Goal: Task Accomplishment & Management: Complete application form

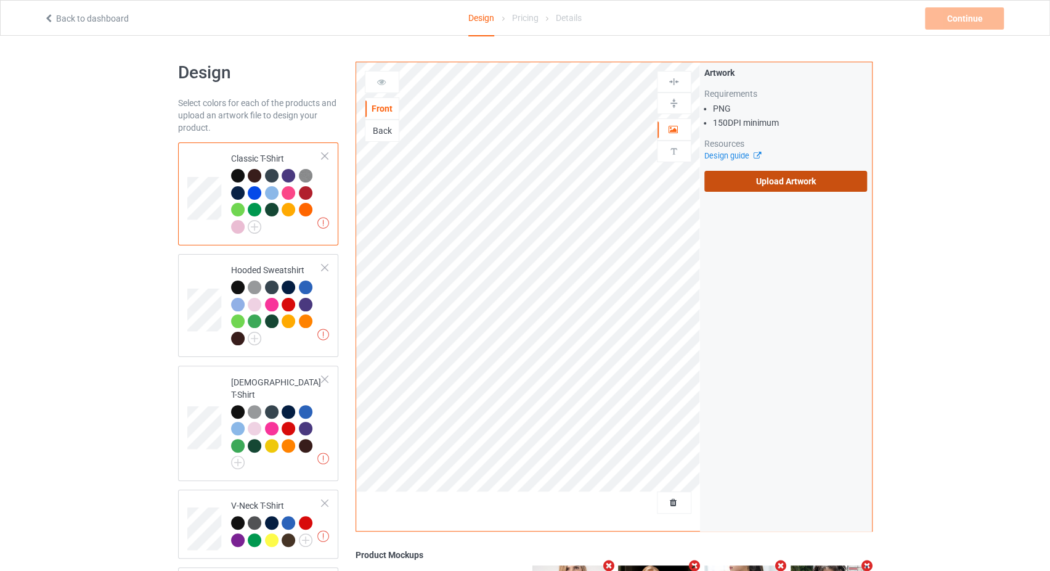
click at [723, 189] on label "Upload Artwork" at bounding box center [785, 181] width 163 height 21
click at [0, 0] on input "Upload Artwork" at bounding box center [0, 0] width 0 height 0
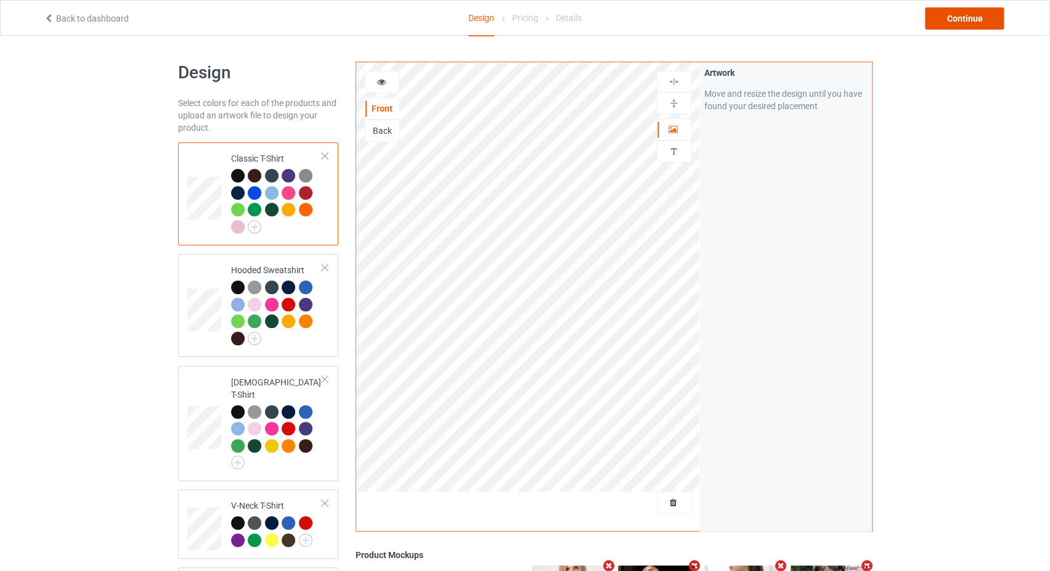
click at [969, 14] on div "Continue" at bounding box center [964, 18] width 79 height 22
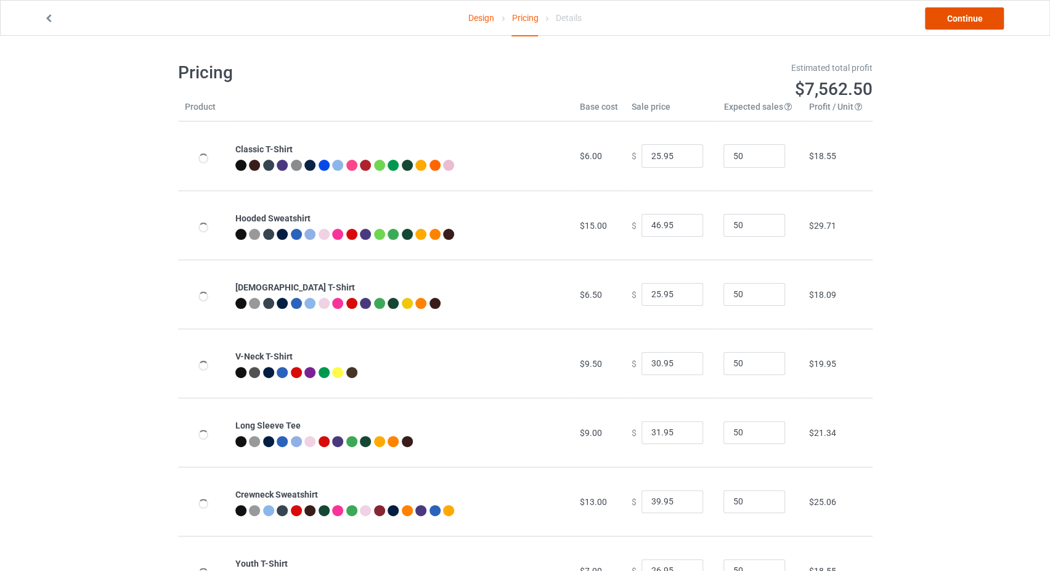
click at [969, 14] on link "Continue" at bounding box center [964, 18] width 79 height 22
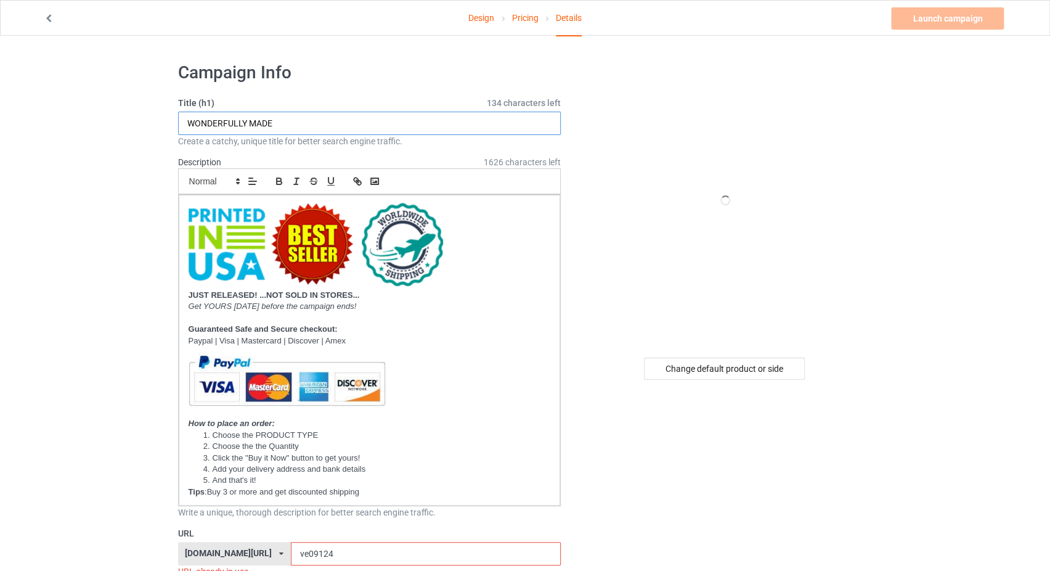
click at [356, 119] on input "WONDERFULLY MADE" at bounding box center [369, 123] width 383 height 23
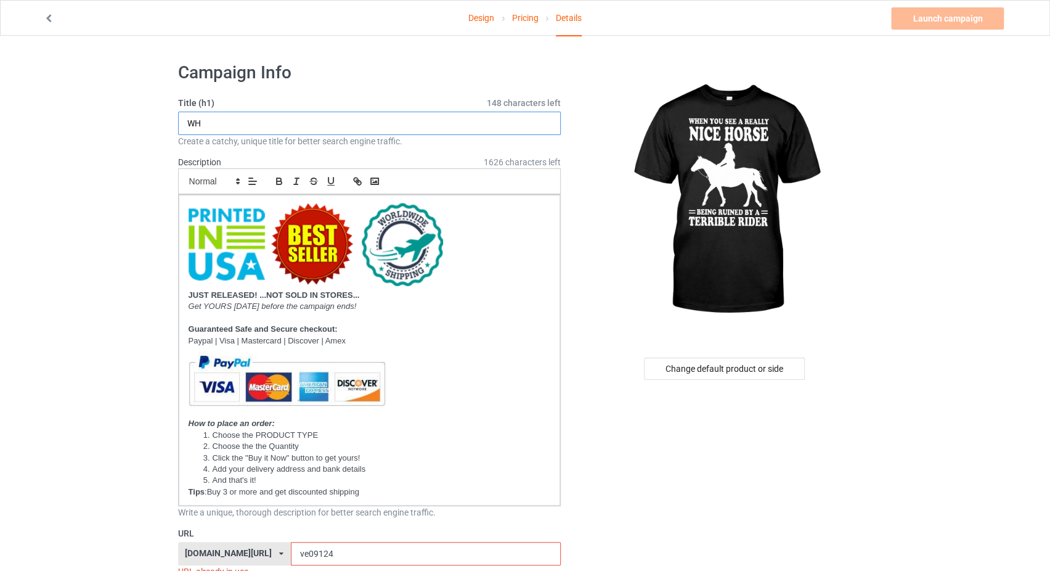
type input "W"
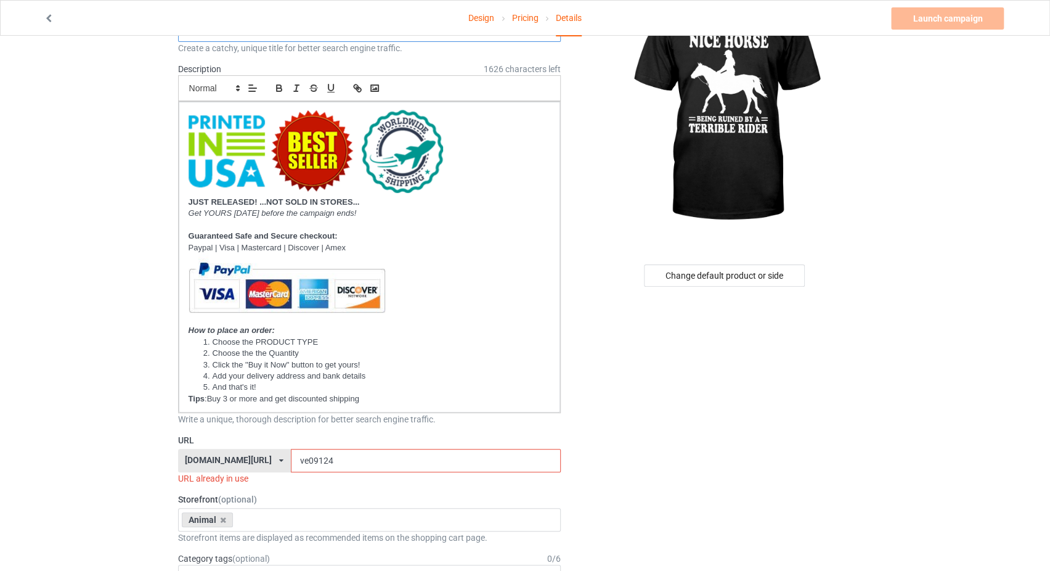
scroll to position [130, 0]
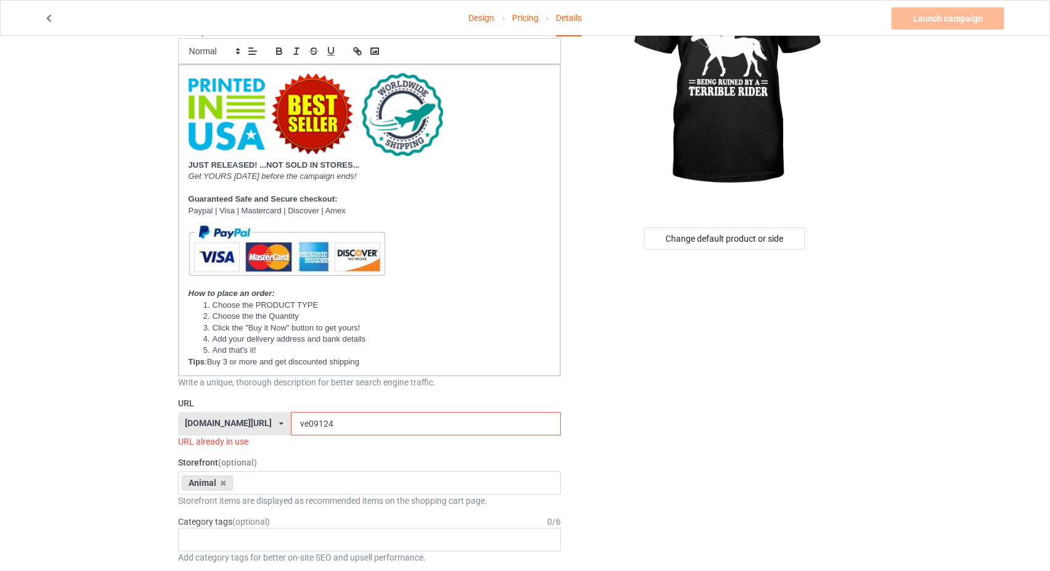
type input "WHEN YOU SEE A REALLY NICE HORSE BEING RUINED BY A TERRIBLE RIDER"
drag, startPoint x: 309, startPoint y: 420, endPoint x: 281, endPoint y: 421, distance: 28.4
click at [291, 421] on input "ve09124" at bounding box center [426, 423] width 270 height 23
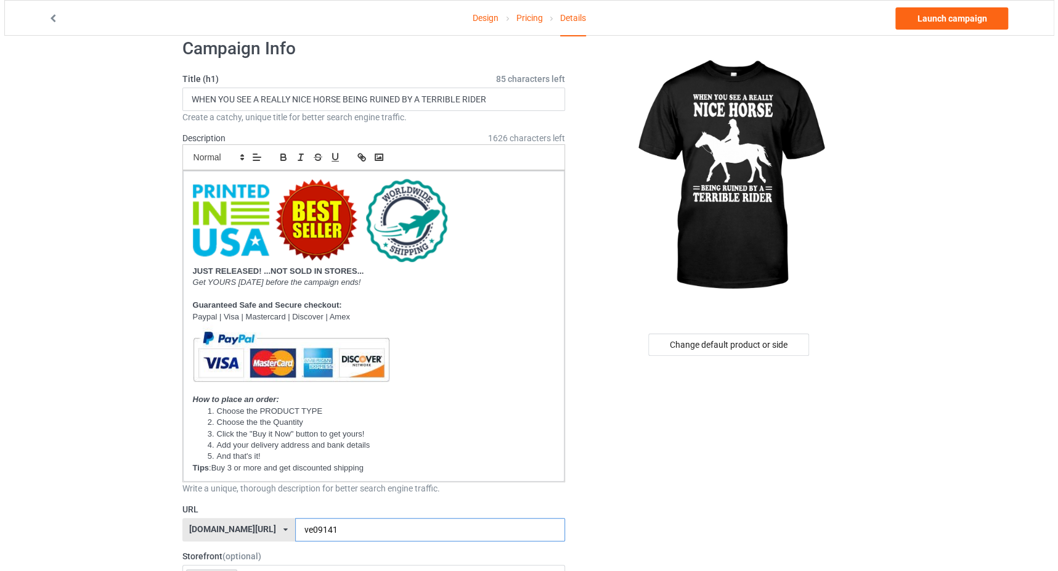
scroll to position [0, 0]
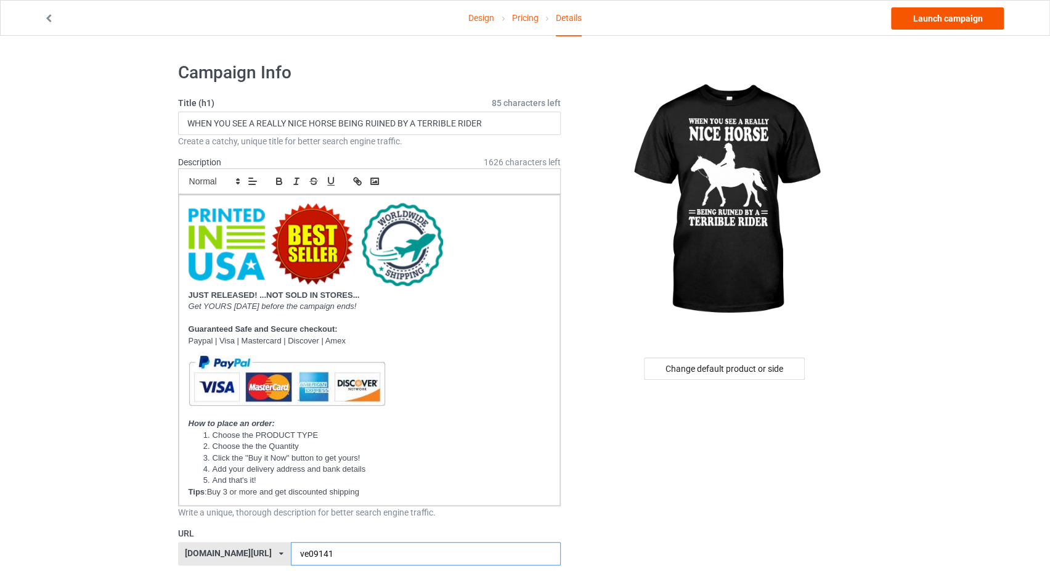
type input "ve09141"
click at [960, 14] on link "Launch campaign" at bounding box center [947, 18] width 113 height 22
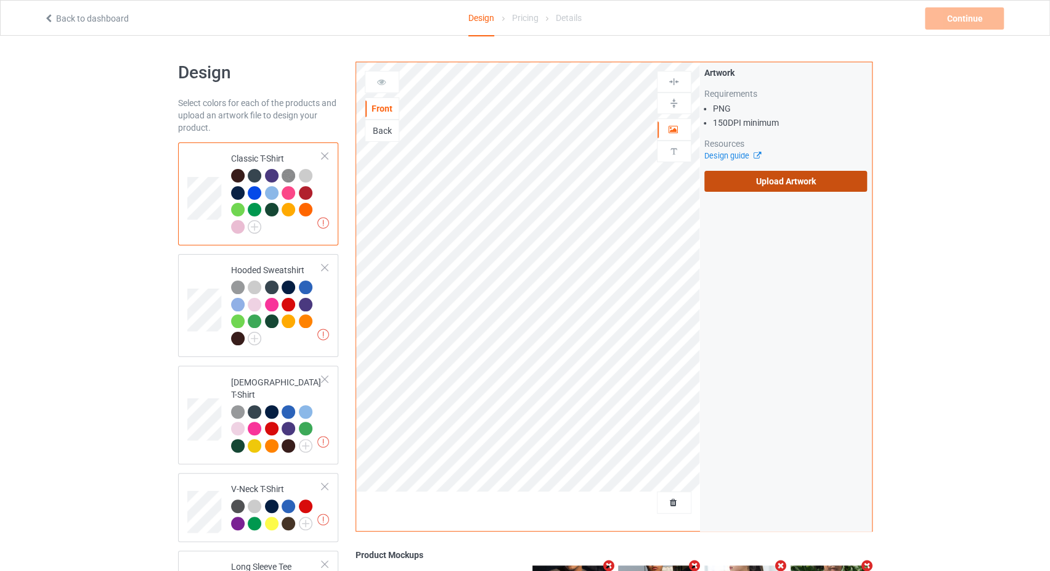
click at [784, 181] on label "Upload Artwork" at bounding box center [785, 181] width 163 height 21
click at [0, 0] on input "Upload Artwork" at bounding box center [0, 0] width 0 height 0
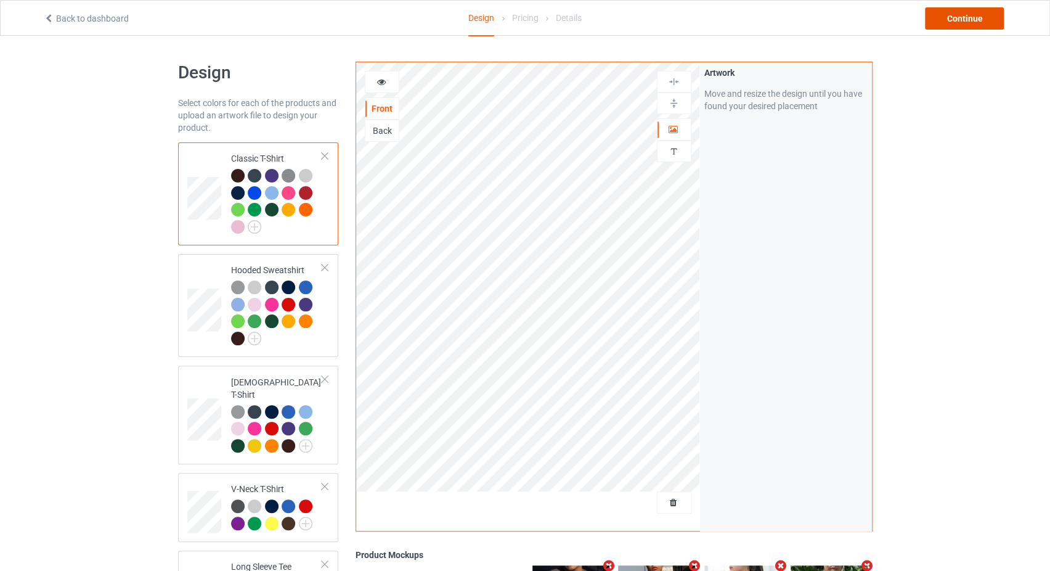
click at [948, 23] on div "Continue" at bounding box center [964, 18] width 79 height 22
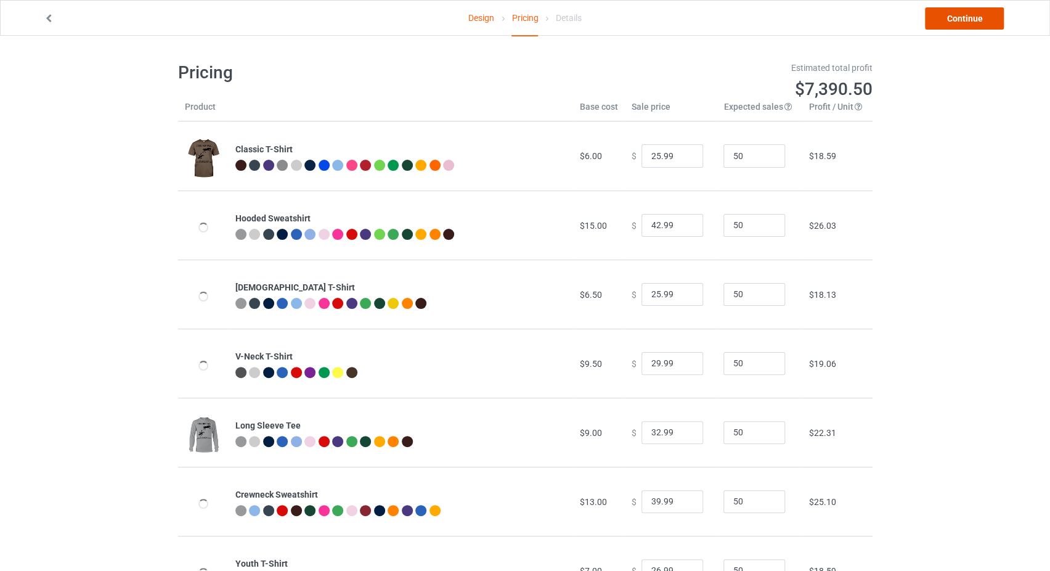
click at [948, 23] on link "Continue" at bounding box center [964, 18] width 79 height 22
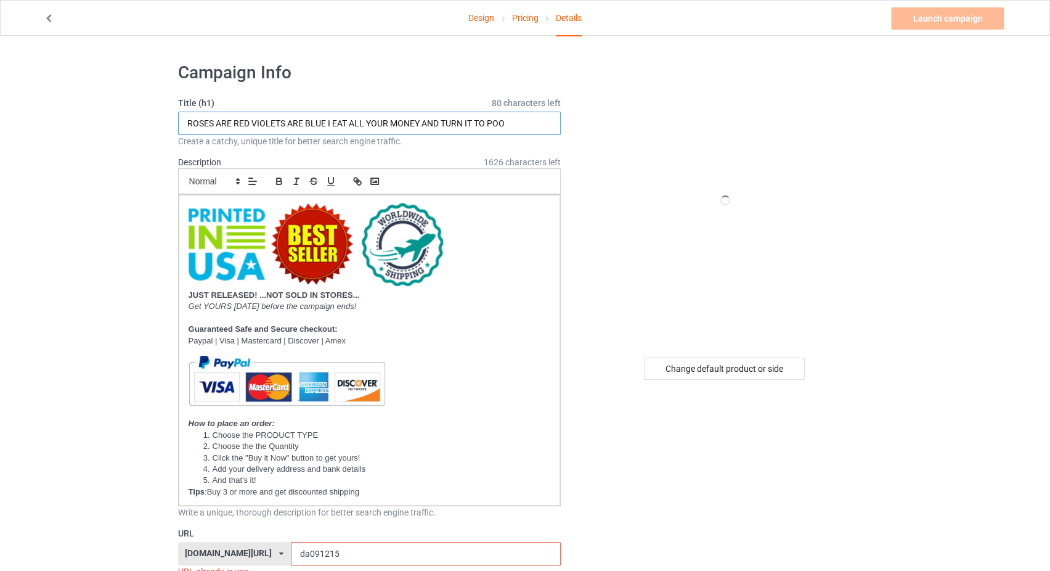
click at [283, 119] on input "ROSES ARE RED VIOLETS ARE BLUE I EAT ALL YOUR MONEY AND TURN IT TO POO" at bounding box center [369, 123] width 383 height 23
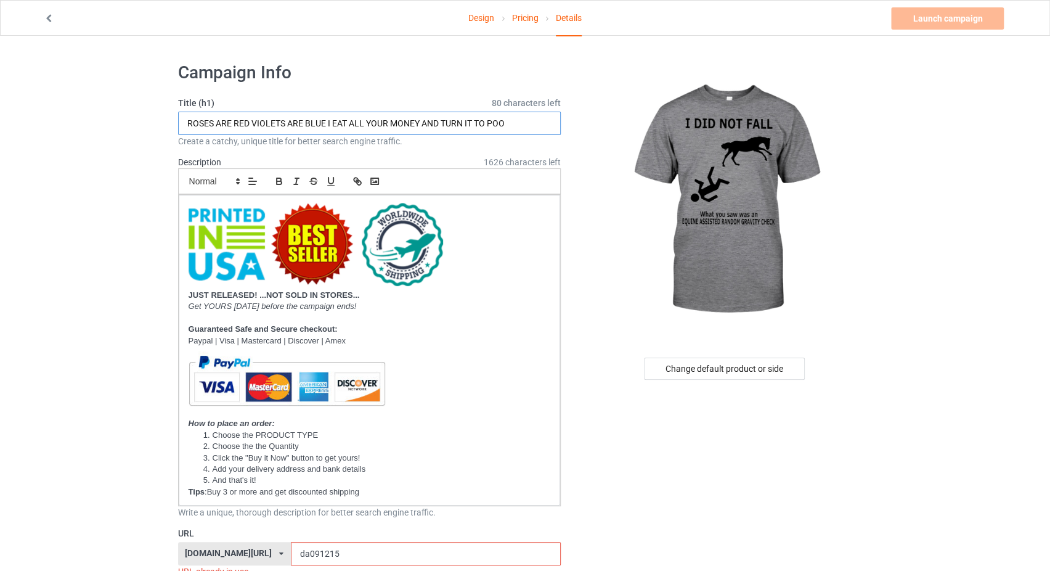
type input "i"
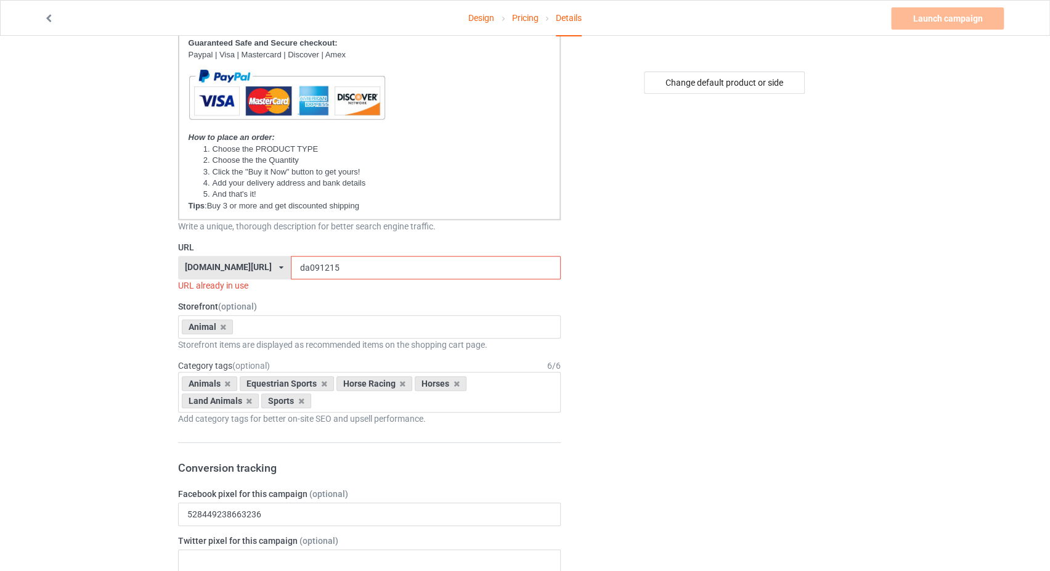
scroll to position [392, 0]
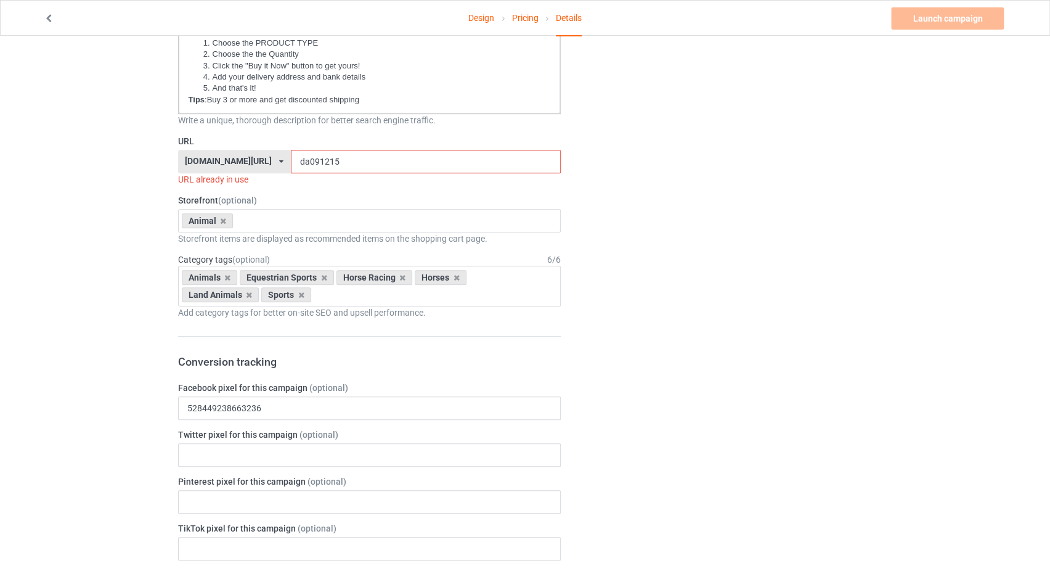
type input "I DID NOT FALL WHAT YOU SAW WAS AB QUINE ASSISTED RANDOM GRAVITY CHECK"
drag, startPoint x: 298, startPoint y: 157, endPoint x: 273, endPoint y: 159, distance: 25.3
click at [291, 159] on input "da091215" at bounding box center [426, 161] width 270 height 23
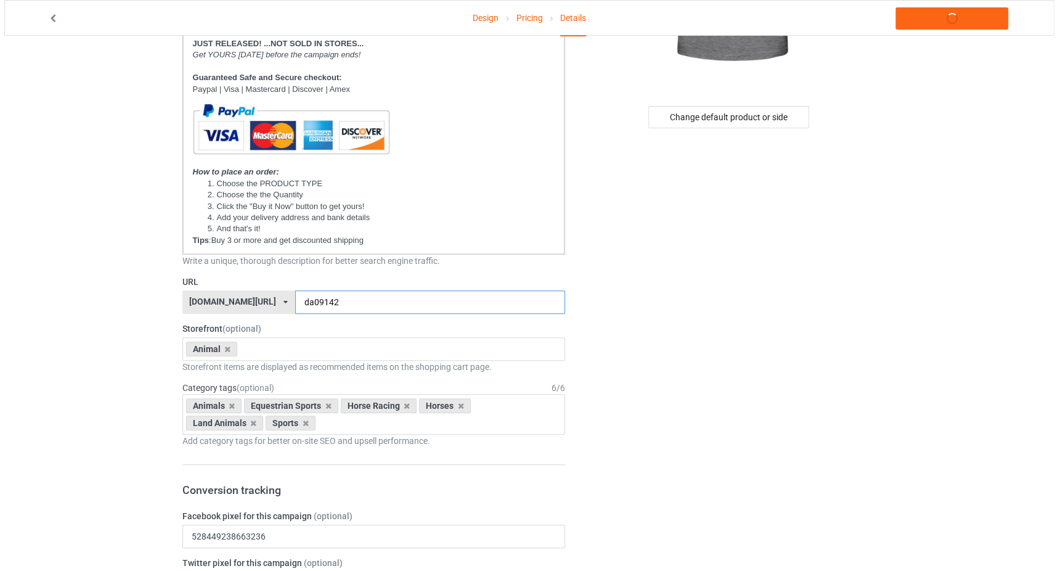
scroll to position [0, 0]
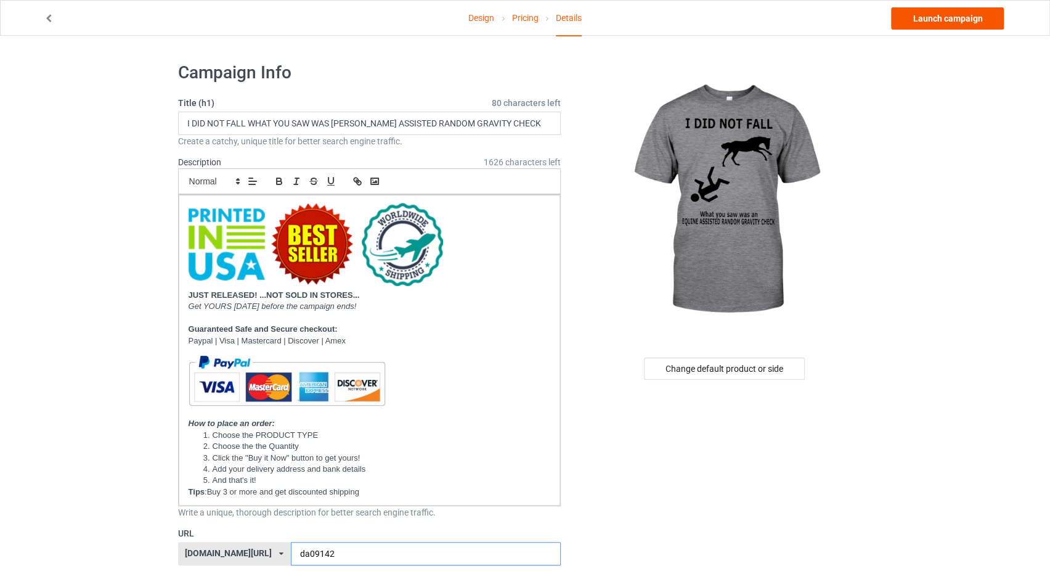
type input "da09142"
click at [946, 18] on link "Launch campaign" at bounding box center [947, 18] width 113 height 22
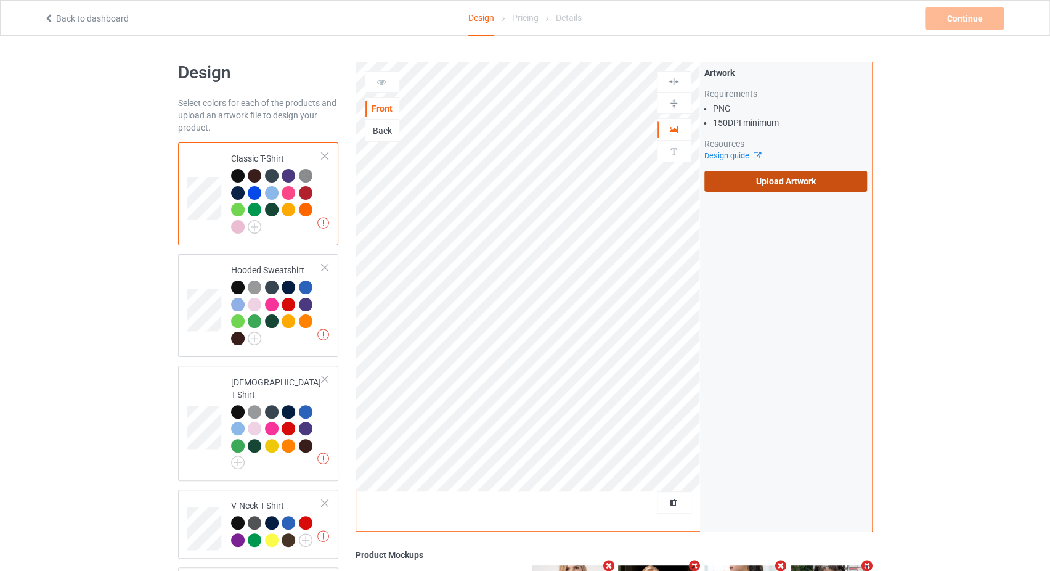
click at [709, 189] on label "Upload Artwork" at bounding box center [785, 181] width 163 height 21
click at [0, 0] on input "Upload Artwork" at bounding box center [0, 0] width 0 height 0
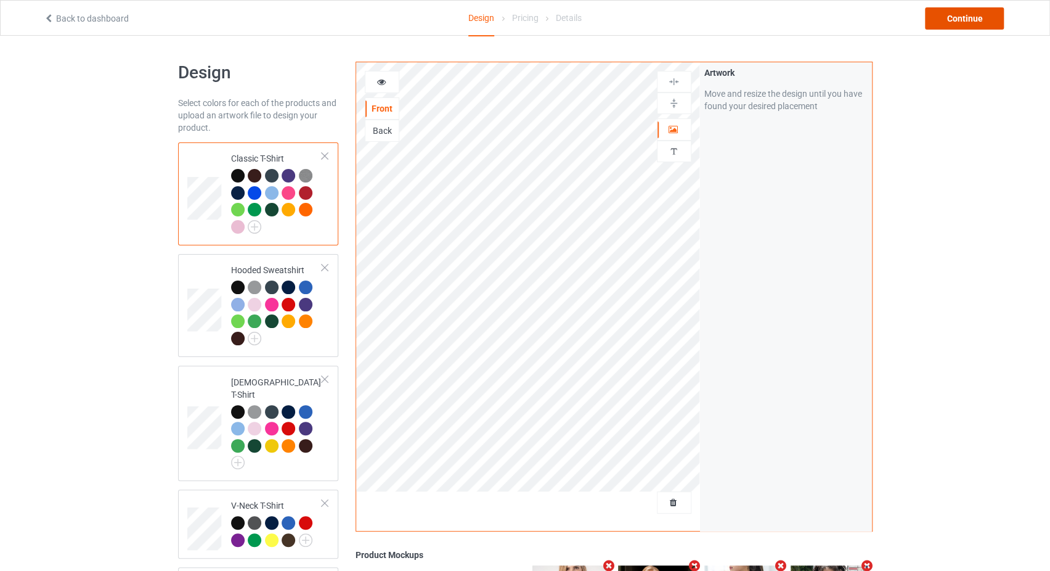
click at [975, 21] on div "Continue" at bounding box center [964, 18] width 79 height 22
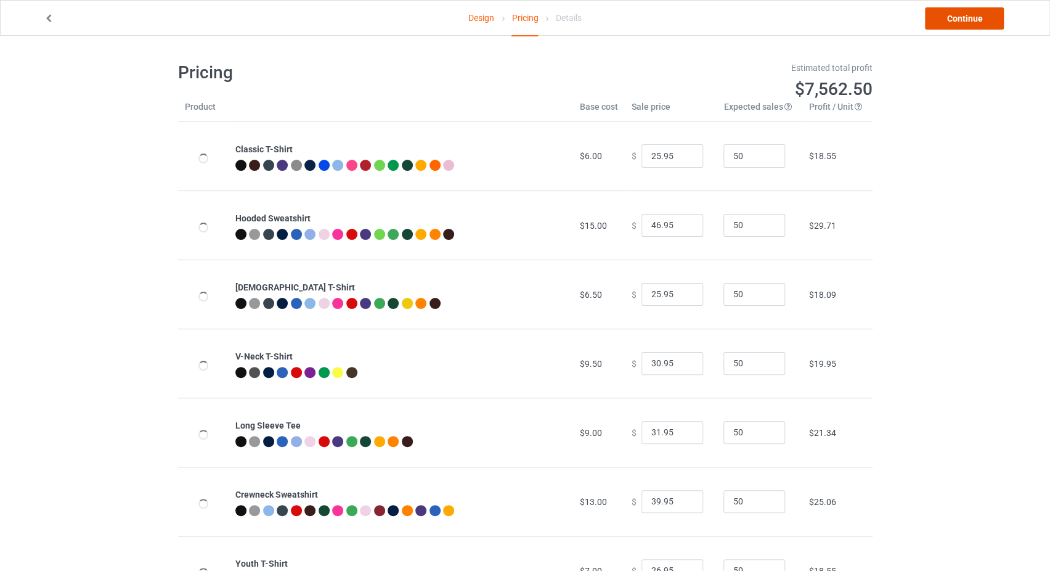
click at [975, 21] on link "Continue" at bounding box center [964, 18] width 79 height 22
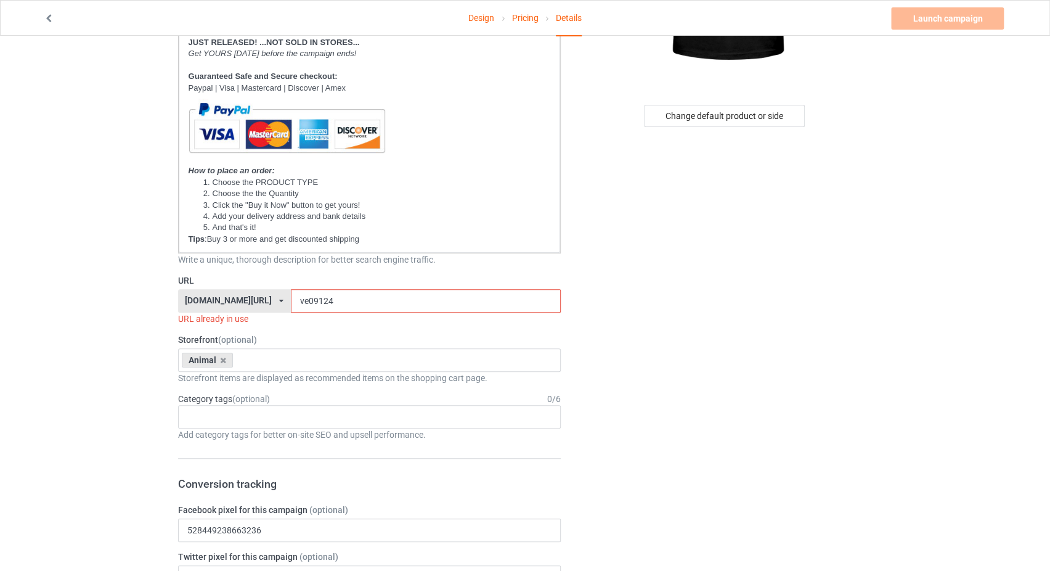
scroll to position [261, 0]
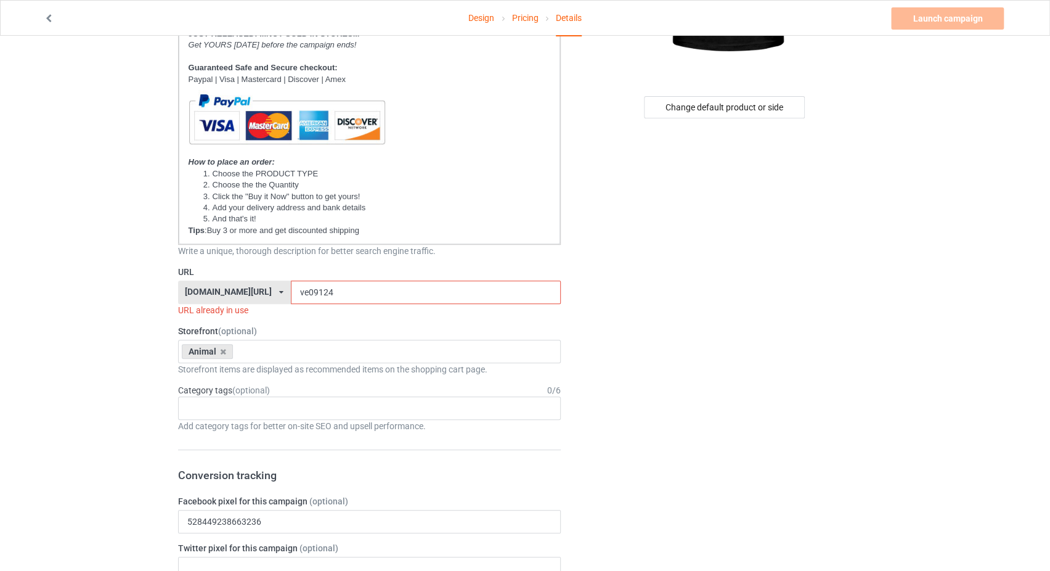
drag, startPoint x: 322, startPoint y: 284, endPoint x: 287, endPoint y: 285, distance: 35.7
click at [291, 285] on input "ve09124" at bounding box center [426, 291] width 270 height 23
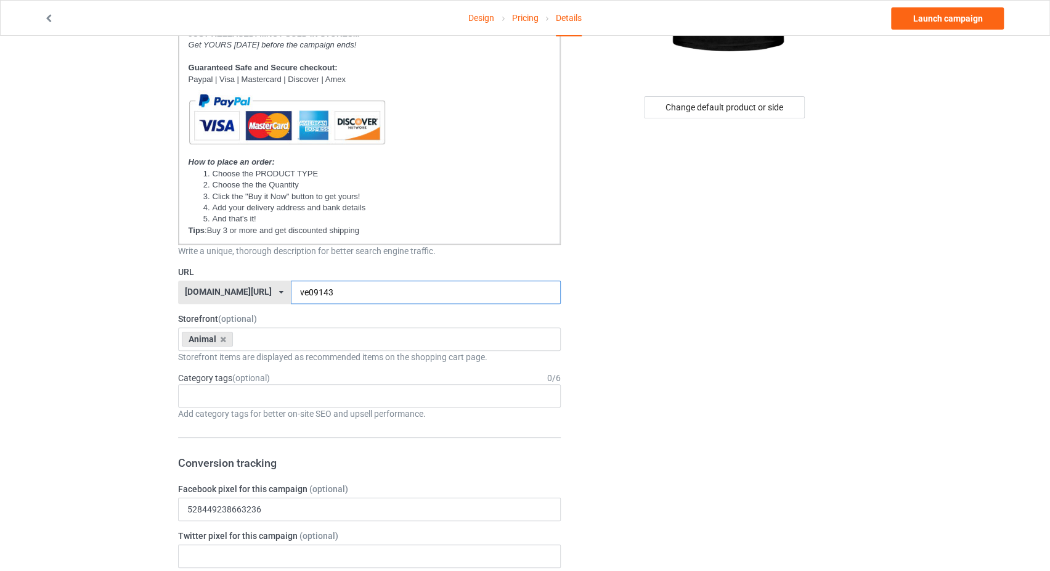
type input "ve09143"
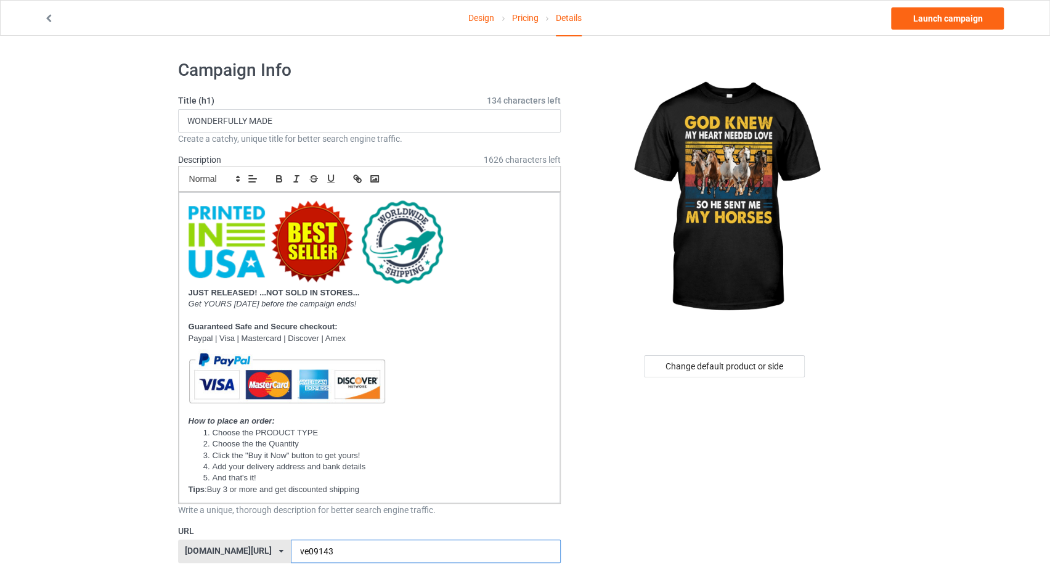
scroll to position [0, 0]
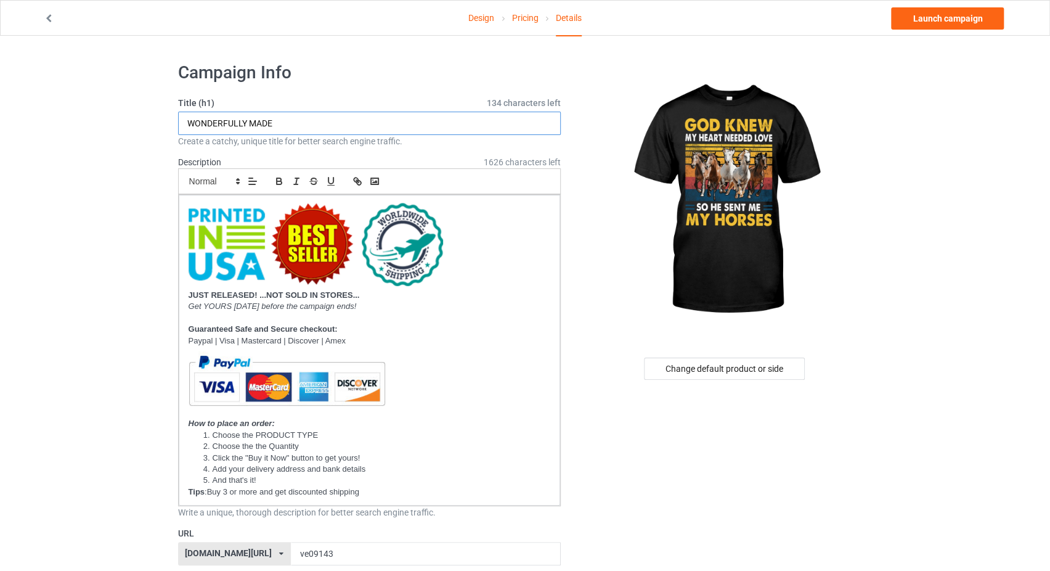
click at [346, 129] on input "WONDERFULLY MADE" at bounding box center [369, 123] width 383 height 23
paste input "GOD KNEW MY HEART NEEDED LOVE SO HE SENT ME MY HORSES"
type input "GOD KNEW MY HEART NEEDED LOVE SO HE SENT ME MY HORSES"
click at [618, 158] on img at bounding box center [725, 200] width 222 height 277
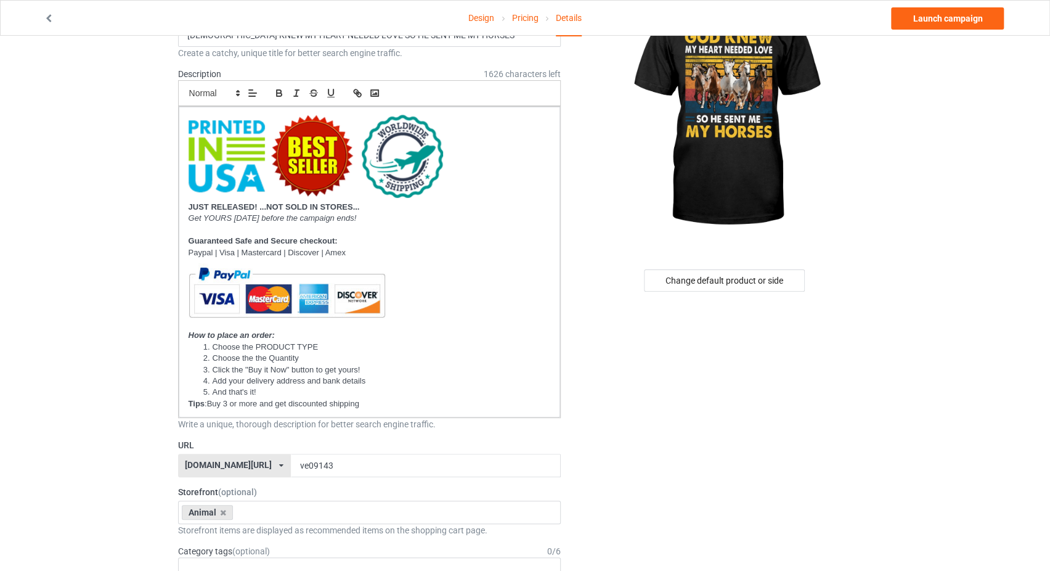
scroll to position [130, 0]
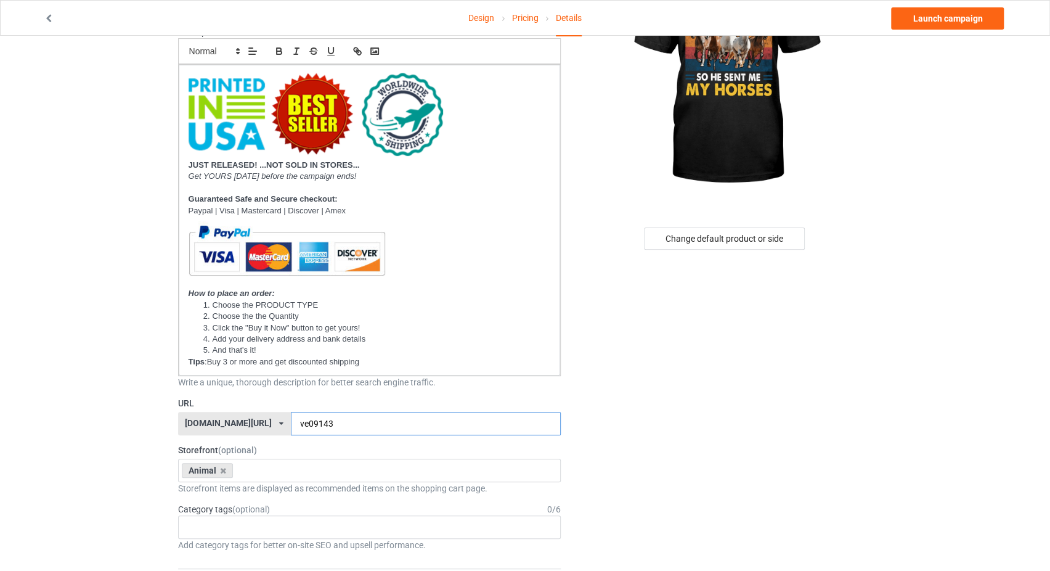
drag, startPoint x: 307, startPoint y: 423, endPoint x: 283, endPoint y: 430, distance: 25.7
click at [291, 430] on input "ve09143" at bounding box center [426, 423] width 270 height 23
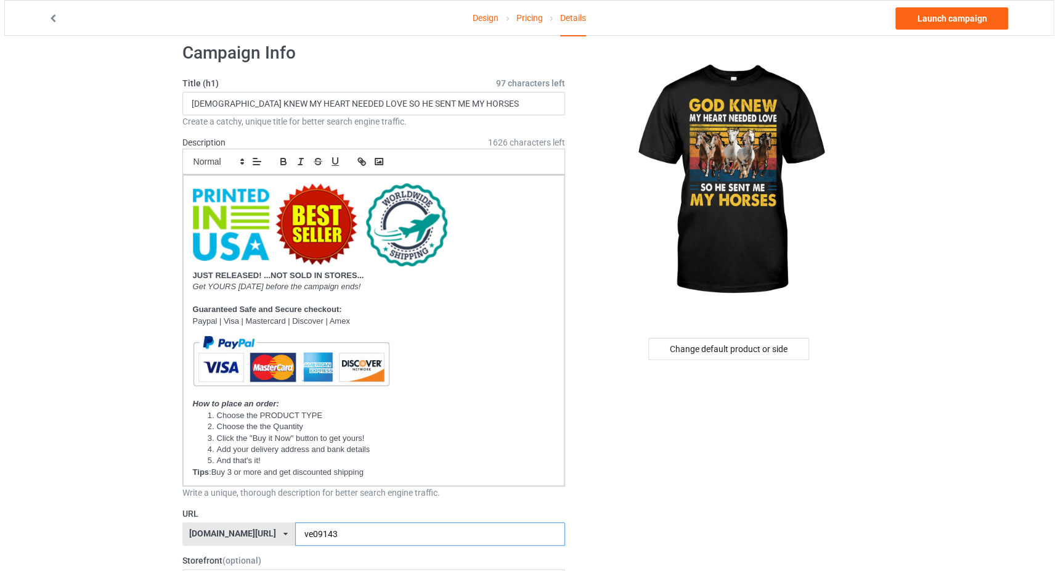
scroll to position [0, 0]
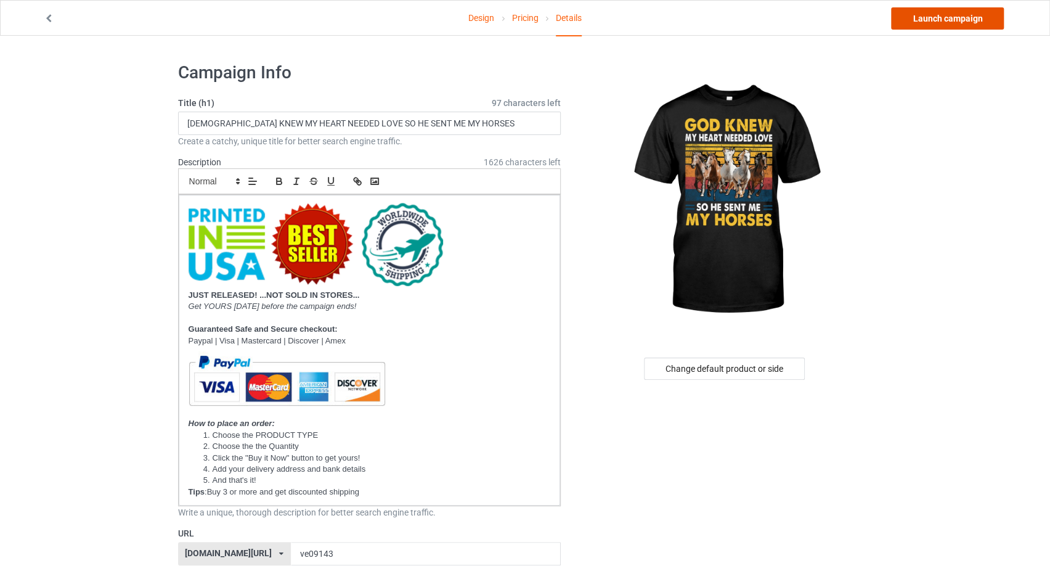
click at [917, 19] on link "Launch campaign" at bounding box center [947, 18] width 113 height 22
